Goal: Task Accomplishment & Management: Use online tool/utility

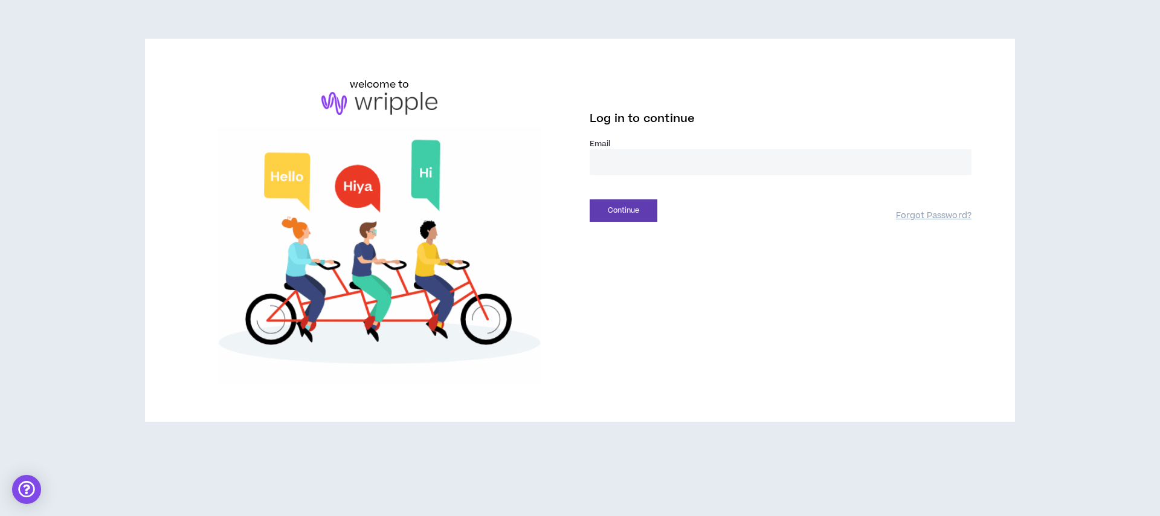
click at [648, 170] on input "email" at bounding box center [780, 162] width 382 height 26
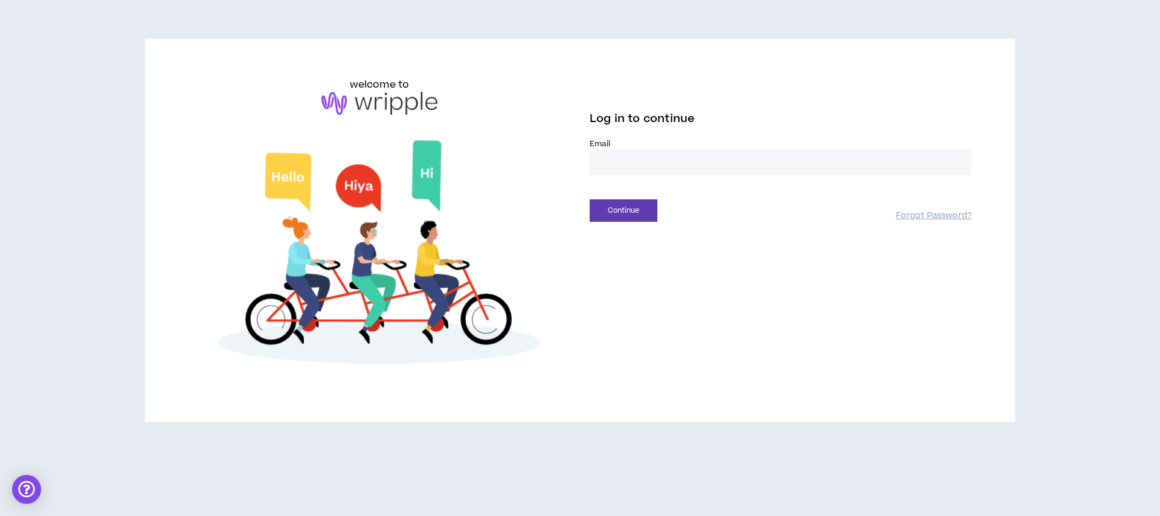
type input "**********"
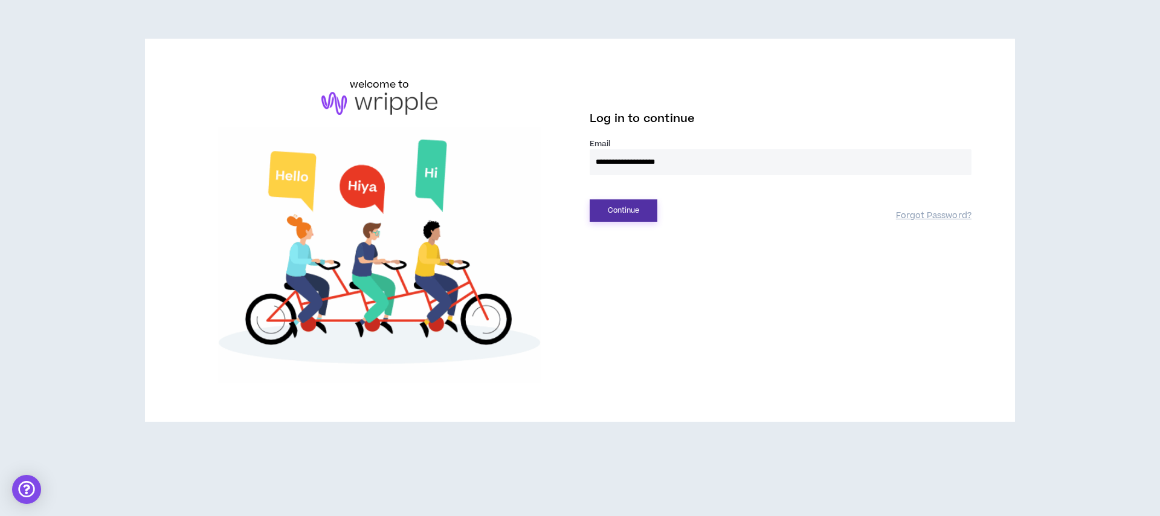
click at [609, 211] on button "Continue" at bounding box center [623, 210] width 68 height 22
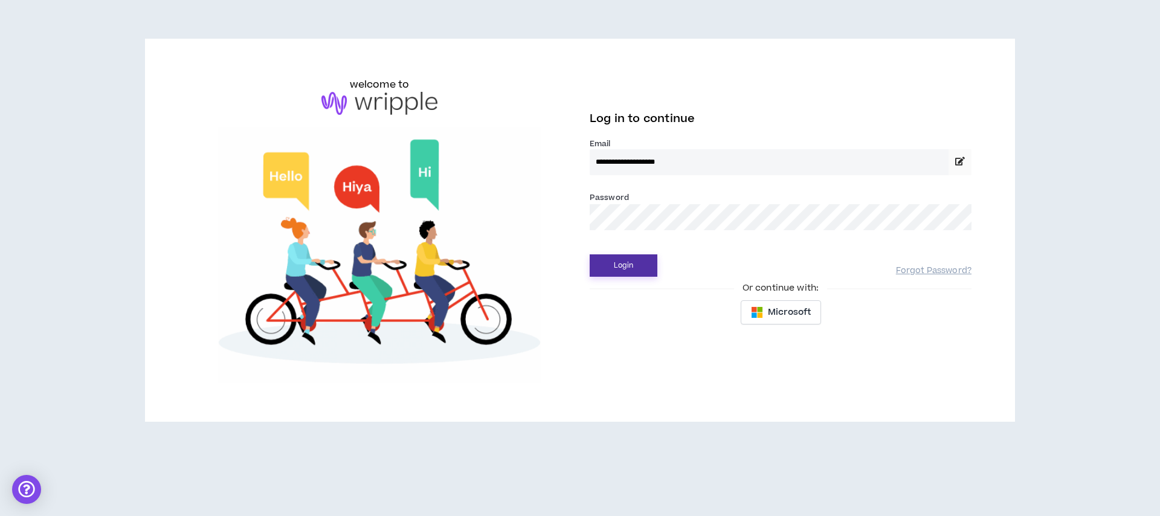
click at [627, 264] on button "Login" at bounding box center [623, 265] width 68 height 22
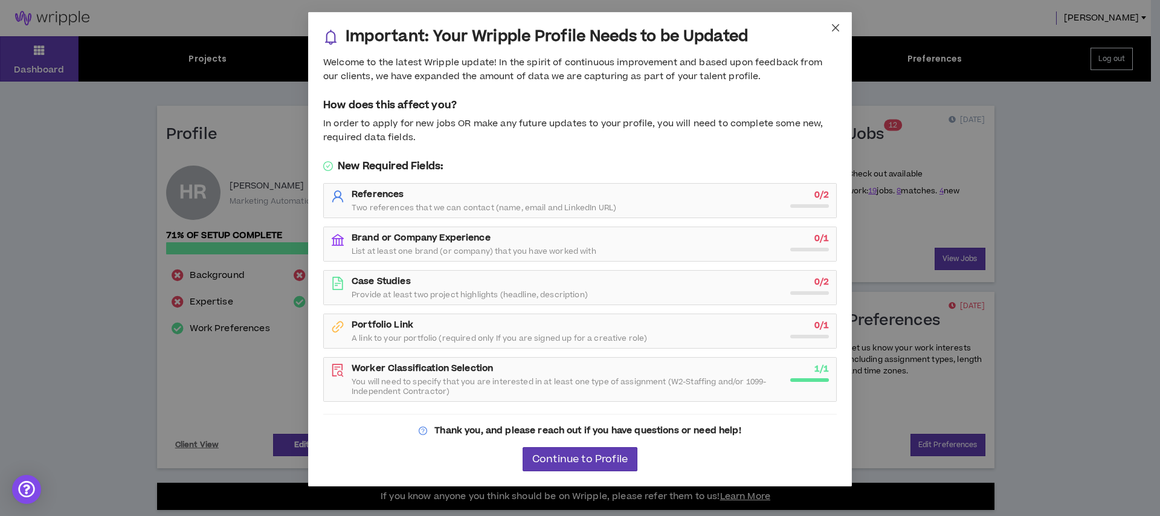
click at [833, 28] on icon "close" at bounding box center [835, 28] width 10 height 10
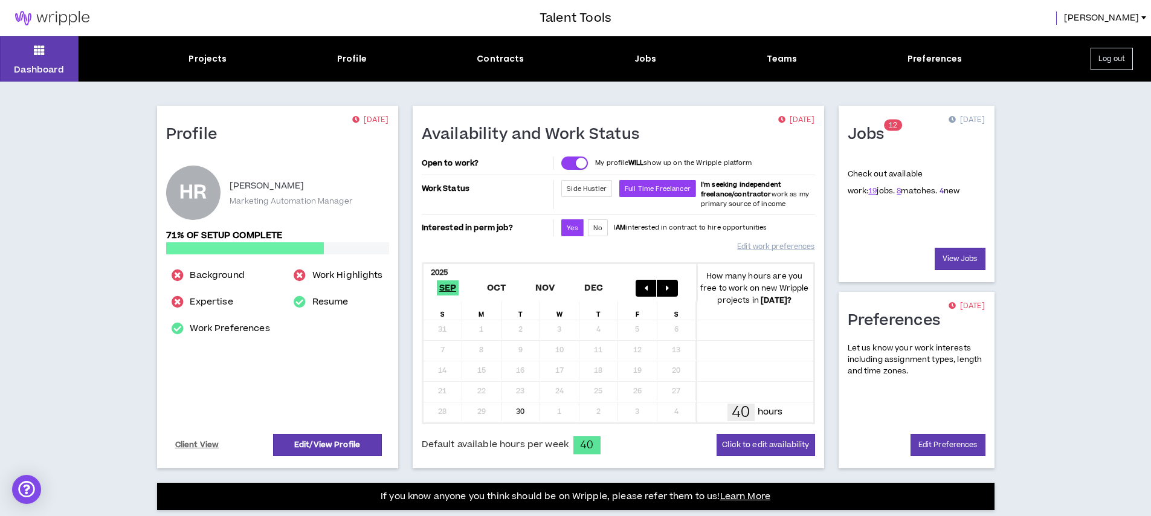
click at [939, 193] on link "4" at bounding box center [941, 190] width 4 height 11
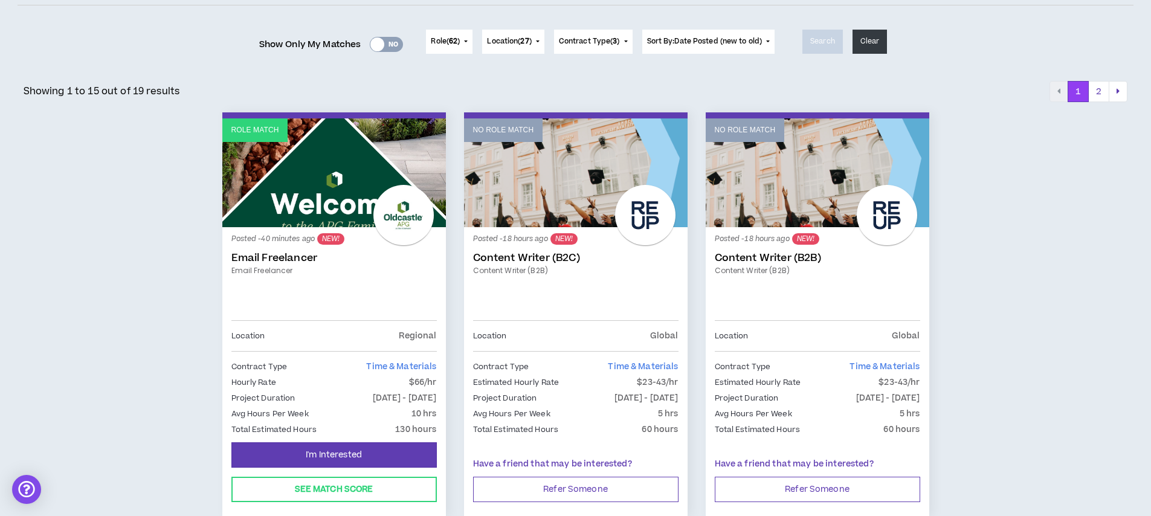
scroll to position [172, 0]
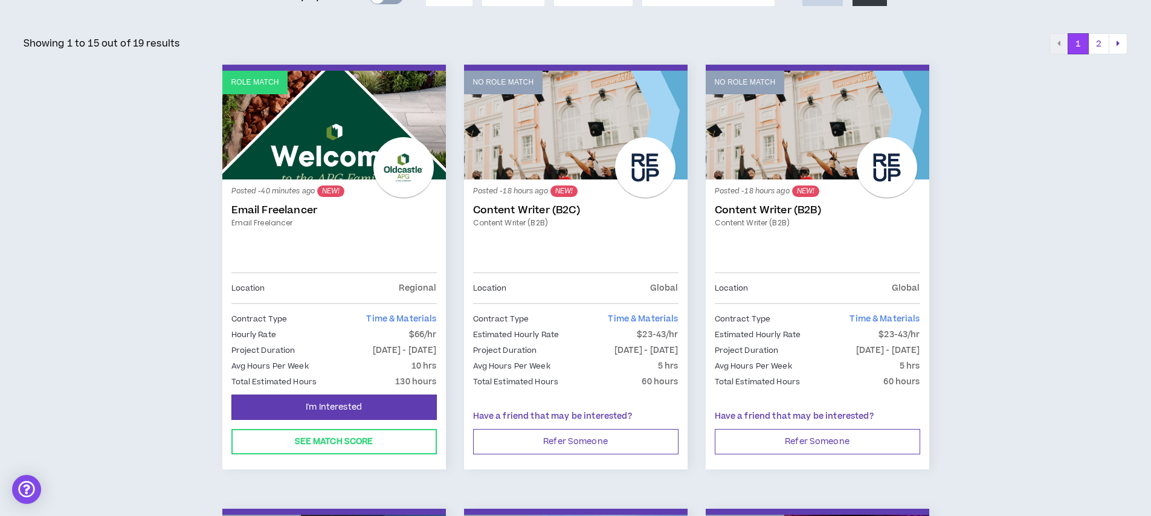
click at [265, 214] on link "Email Freelancer" at bounding box center [333, 210] width 205 height 12
